Goal: Information Seeking & Learning: Learn about a topic

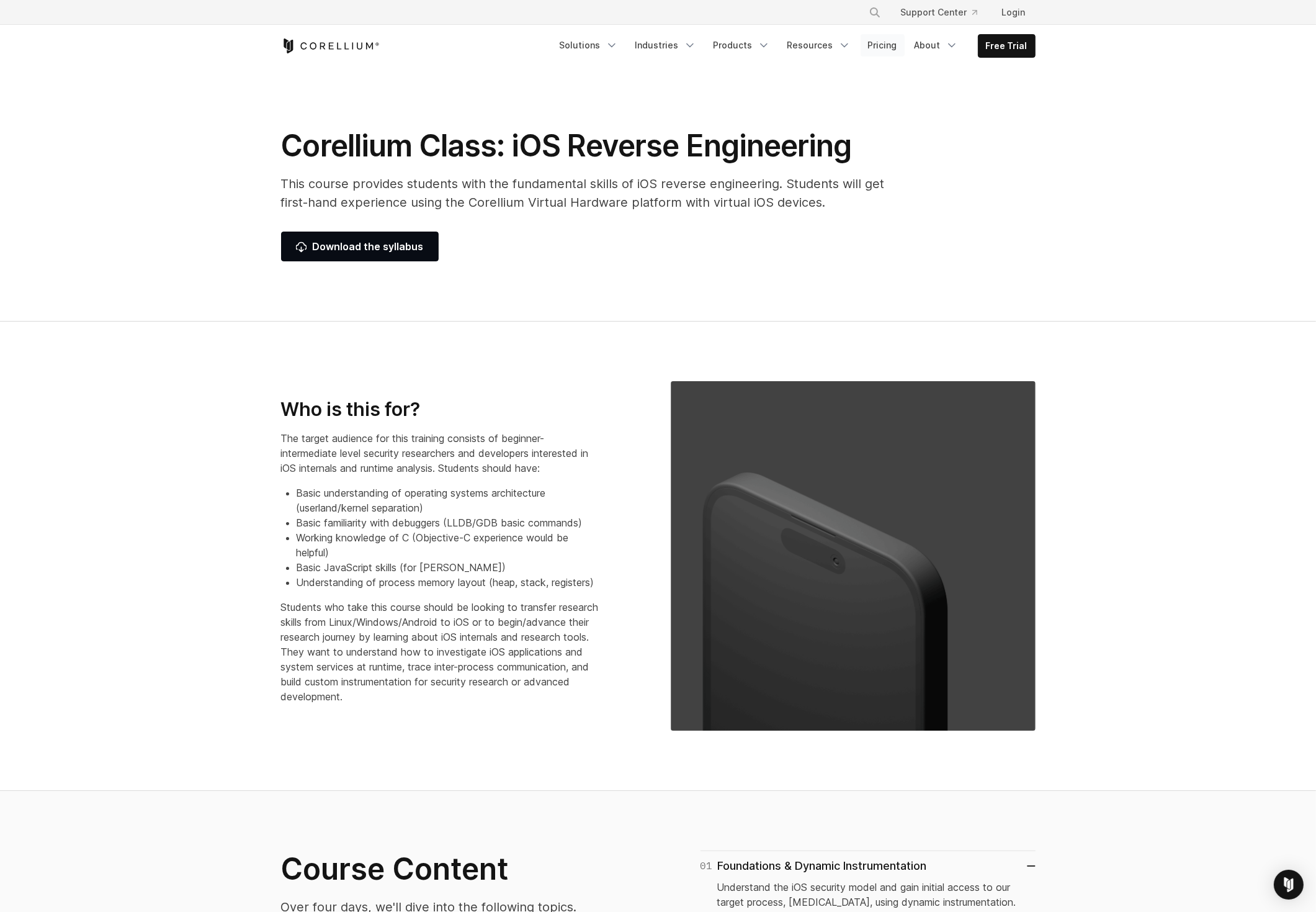
click at [890, 44] on link "Pricing" at bounding box center [882, 45] width 44 height 23
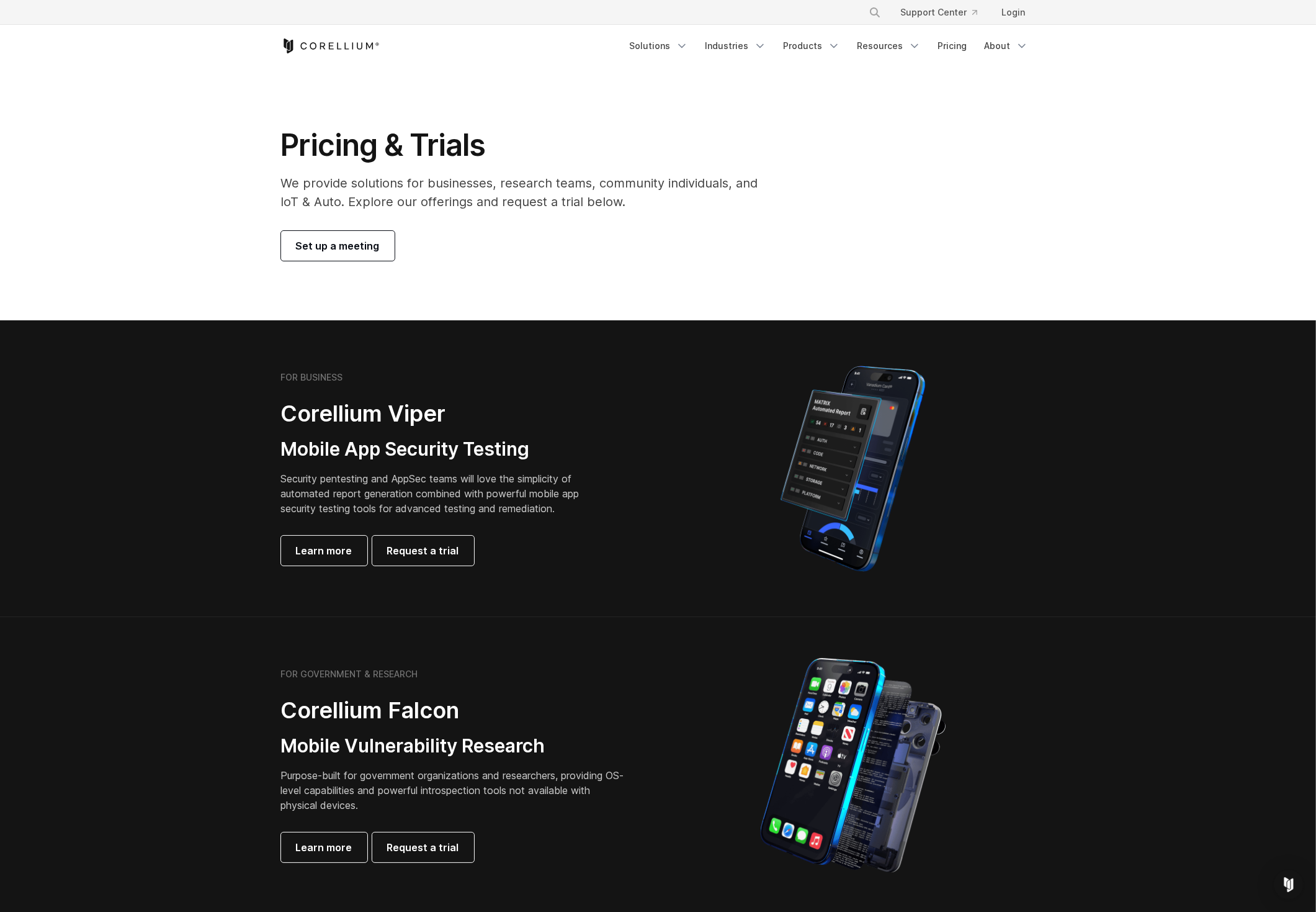
click at [638, 483] on div "FOR BUSINESS Corellium Viper Mobile App Security Testing Security pentesting an…" at bounding box center [464, 468] width 390 height 194
click at [305, 545] on span "Learn more" at bounding box center [324, 551] width 57 height 15
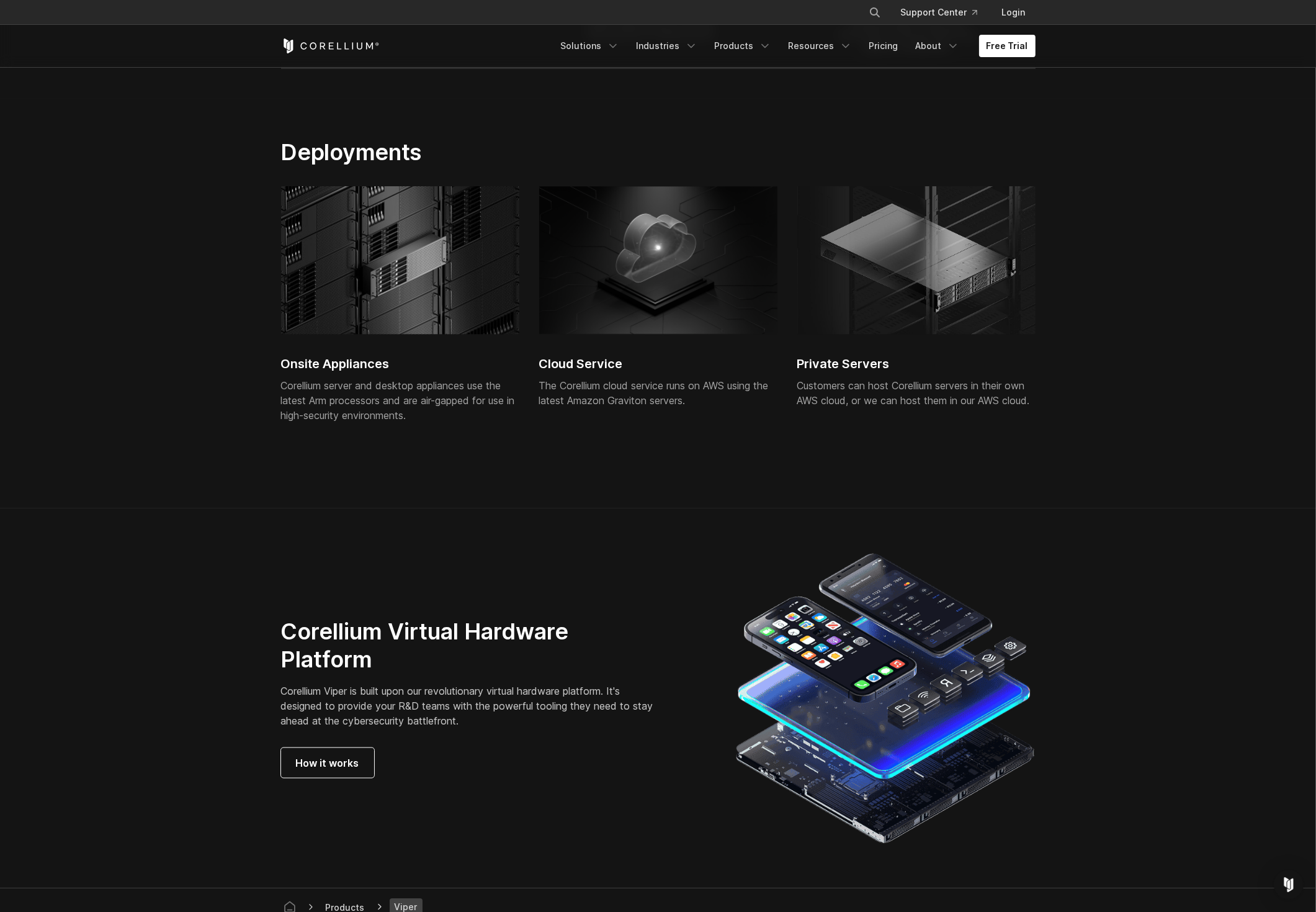
scroll to position [2770, 0]
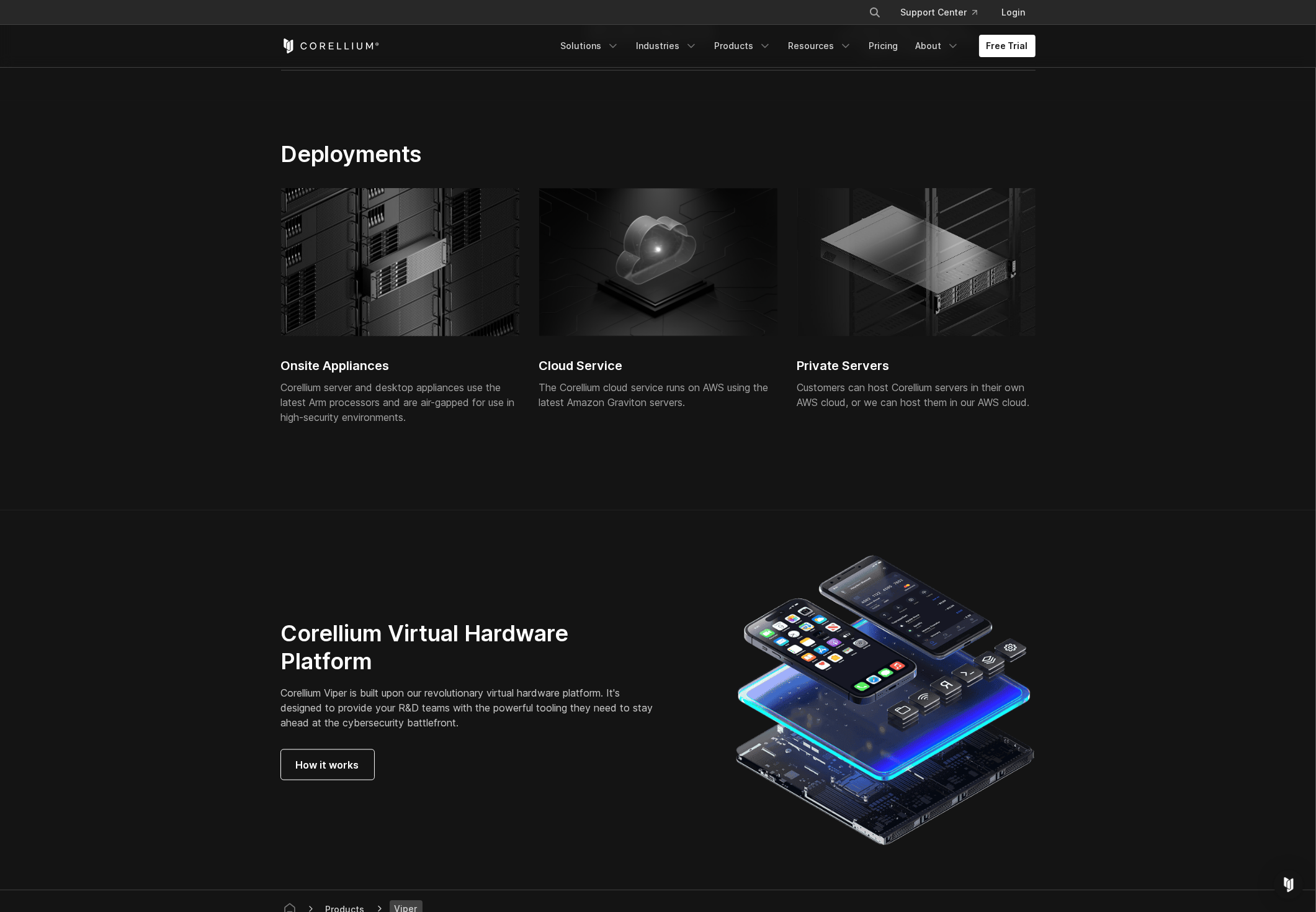
click at [631, 370] on div "Cloud Service The Corellium cloud service runs on AWS using the latest Amazon G…" at bounding box center [658, 307] width 238 height 237
click at [574, 365] on h2 "Cloud Service" at bounding box center [658, 365] width 238 height 18
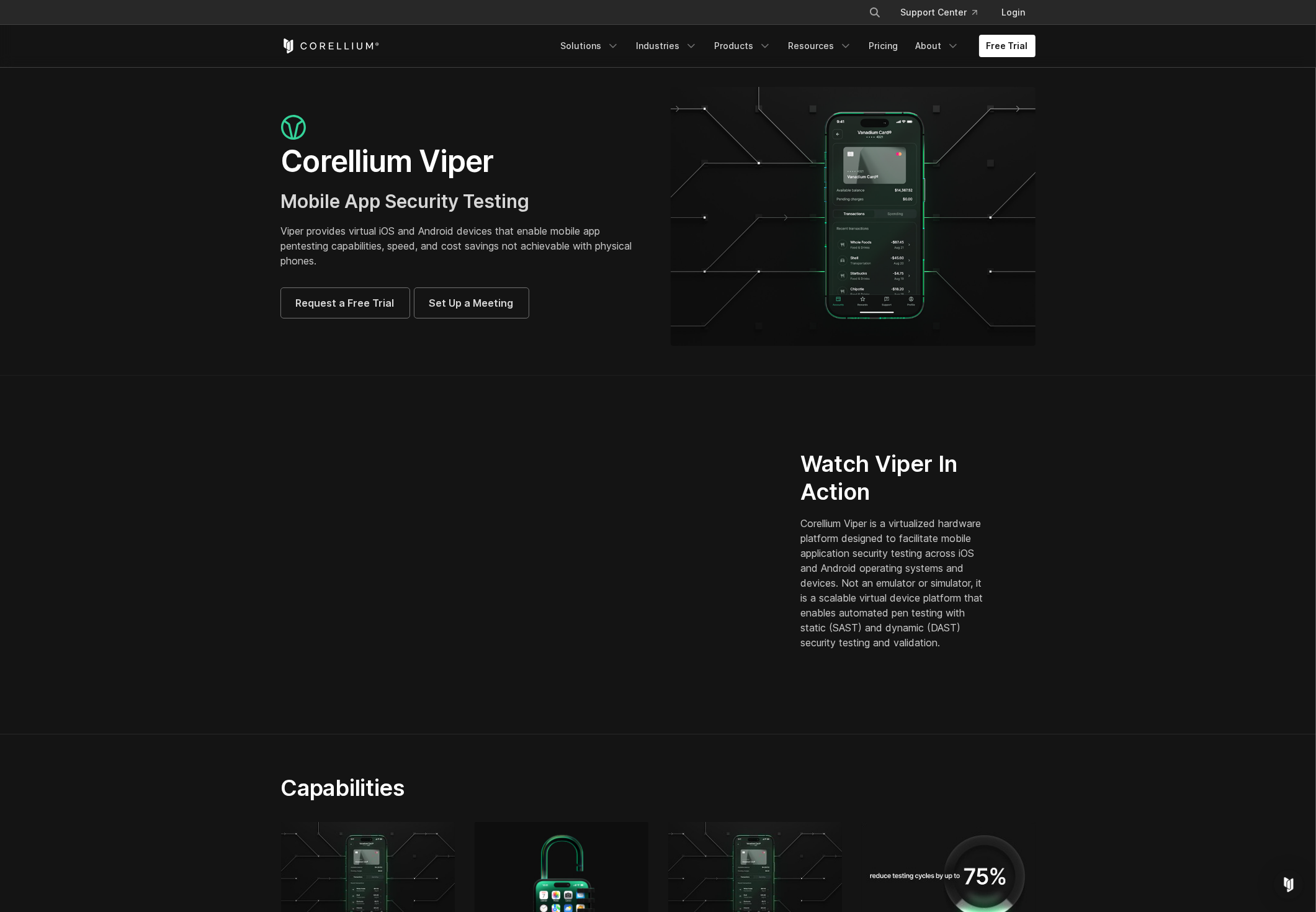
scroll to position [0, 0]
